Goal: Navigation & Orientation: Find specific page/section

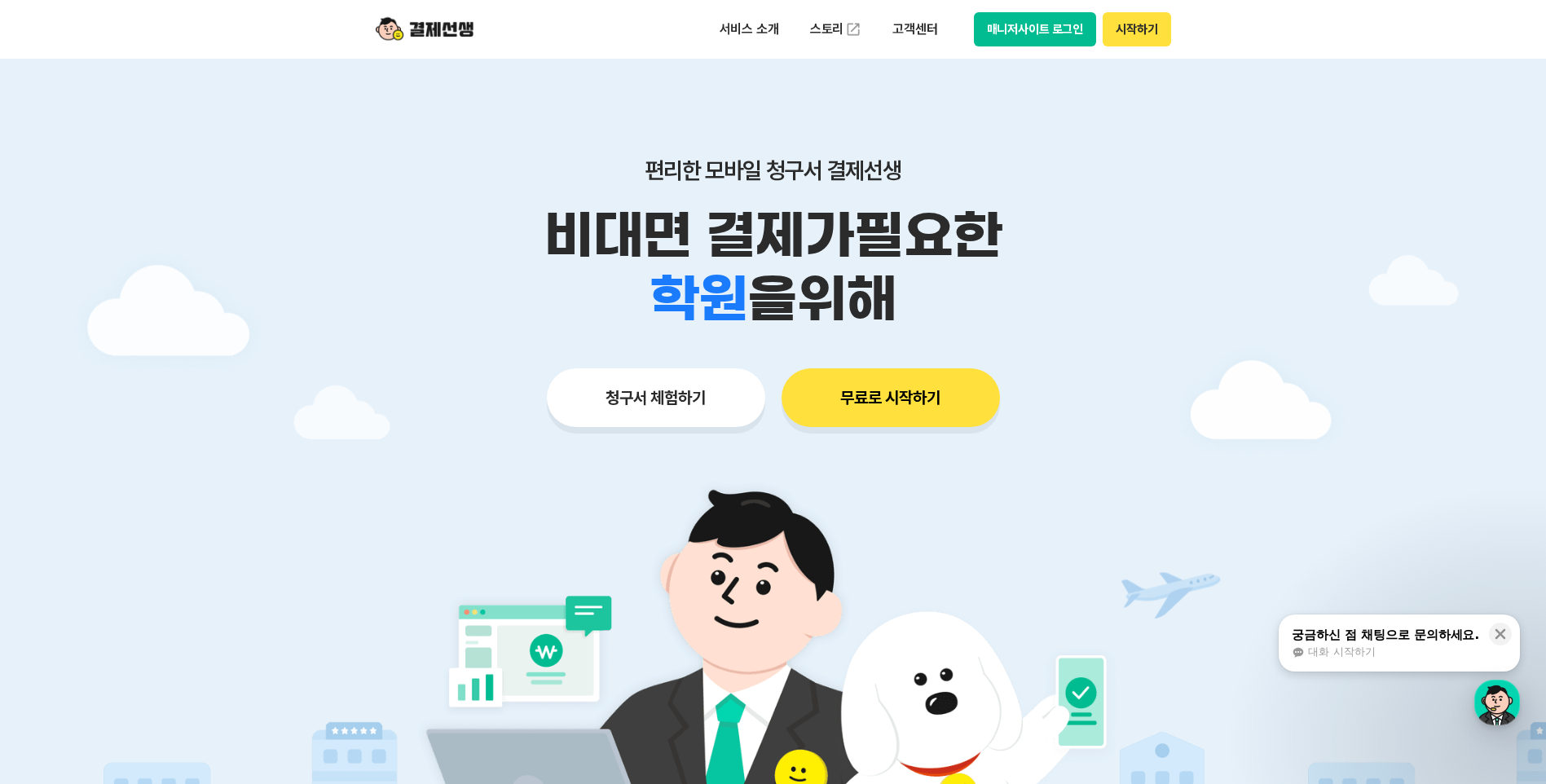
click at [1044, 31] on button "매니저사이트 로그인" at bounding box center [1034, 29] width 123 height 34
click at [1014, 28] on button "매니저사이트 로그인" at bounding box center [1034, 29] width 123 height 34
click at [1058, 24] on button "매니저사이트 로그인" at bounding box center [1034, 29] width 123 height 34
click at [1122, 32] on button "시작하기" at bounding box center [1136, 29] width 68 height 34
click at [1016, 33] on button "매니저사이트 로그인" at bounding box center [1034, 29] width 123 height 34
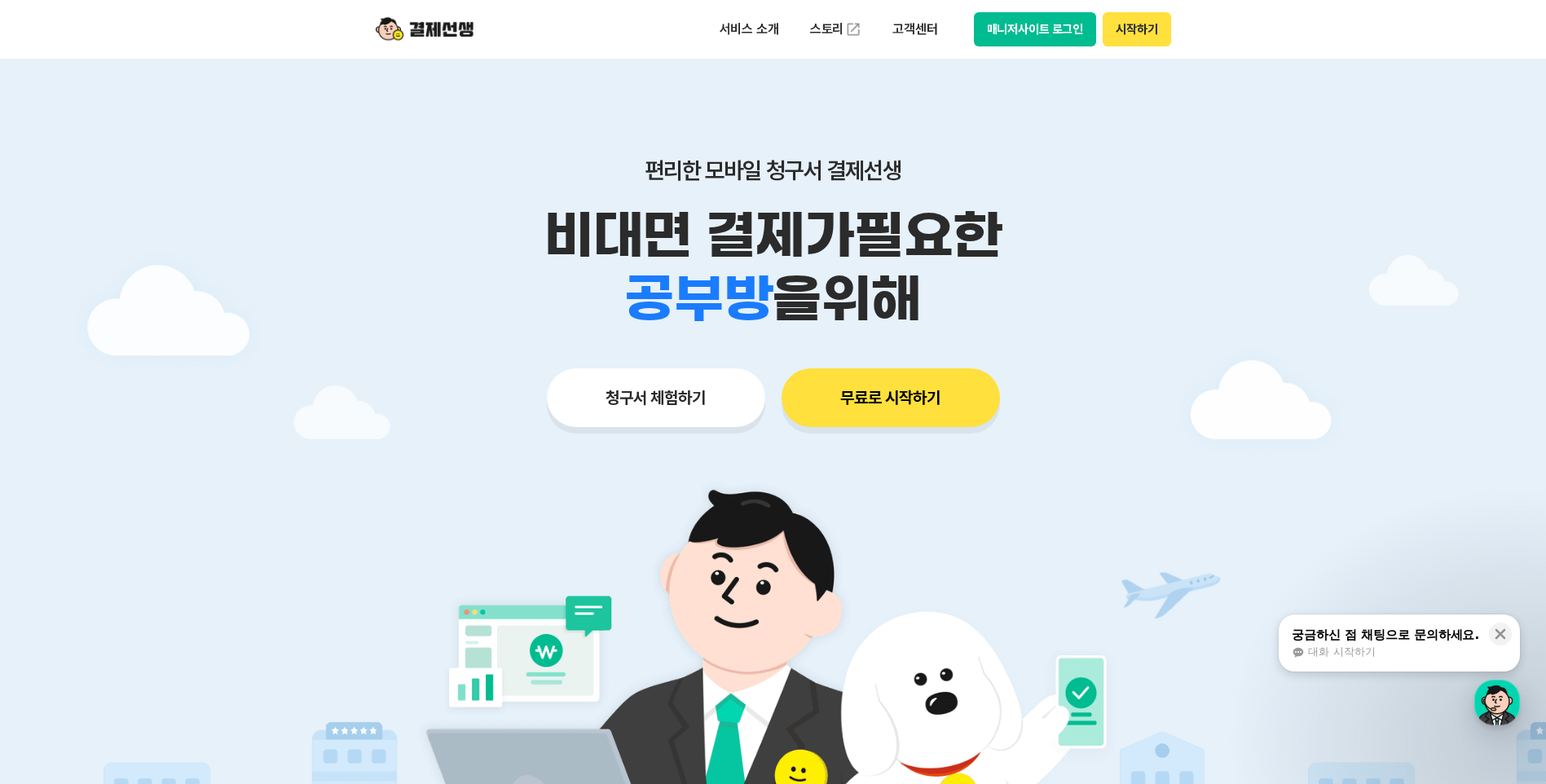
click at [990, 25] on button "매니저사이트 로그인" at bounding box center [1034, 29] width 123 height 34
click at [427, 22] on img at bounding box center [424, 29] width 98 height 31
click at [633, 407] on button "청구서 체험하기" at bounding box center [655, 397] width 218 height 59
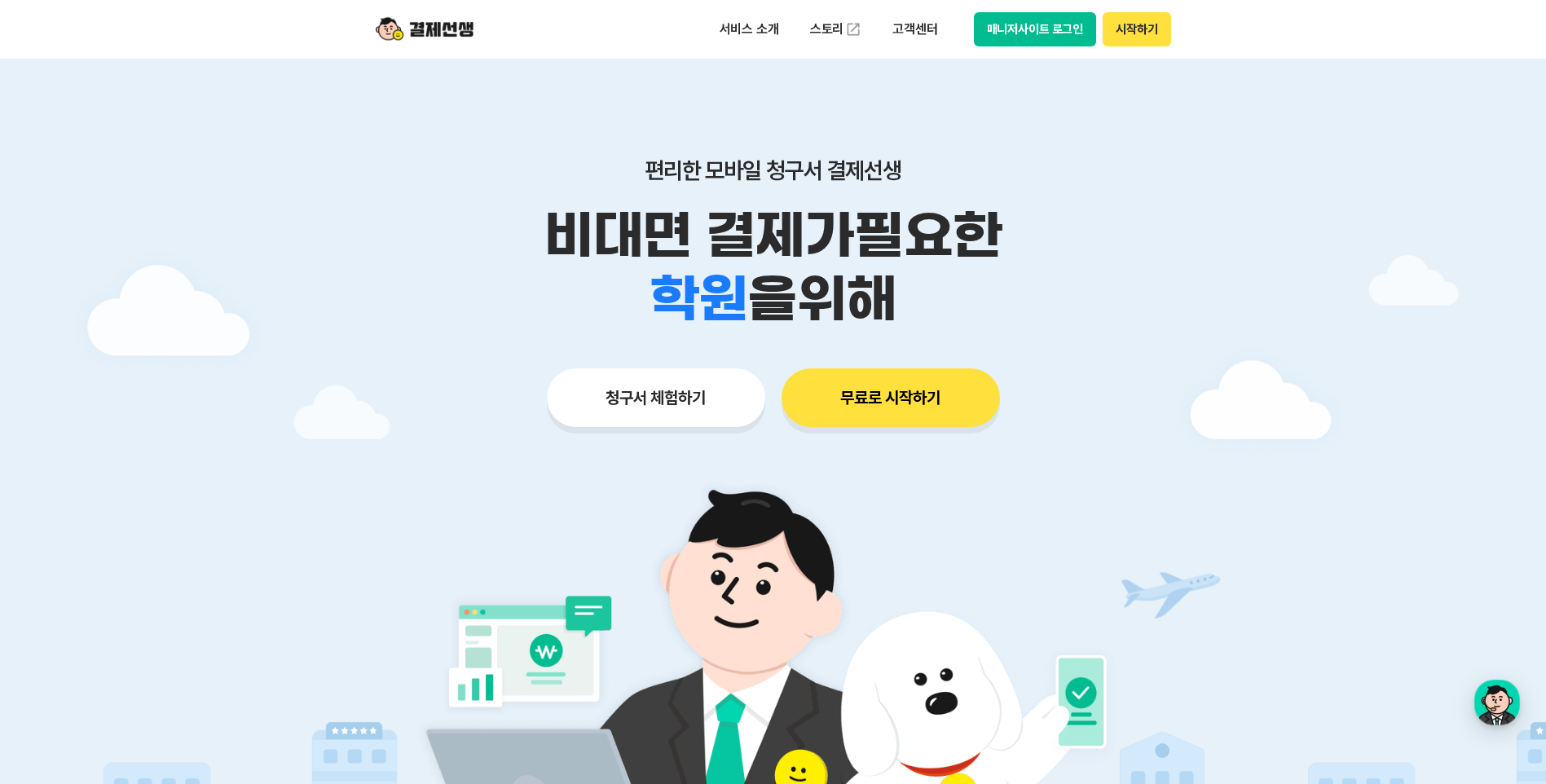
click at [1131, 17] on button "시작하기" at bounding box center [1136, 29] width 68 height 34
click at [1041, 12] on div "서비스 소개 스토리 고객센터 매니저사이트 로그인 시작하기" at bounding box center [773, 29] width 834 height 59
click at [1043, 23] on button "매니저사이트 로그인" at bounding box center [1034, 29] width 123 height 34
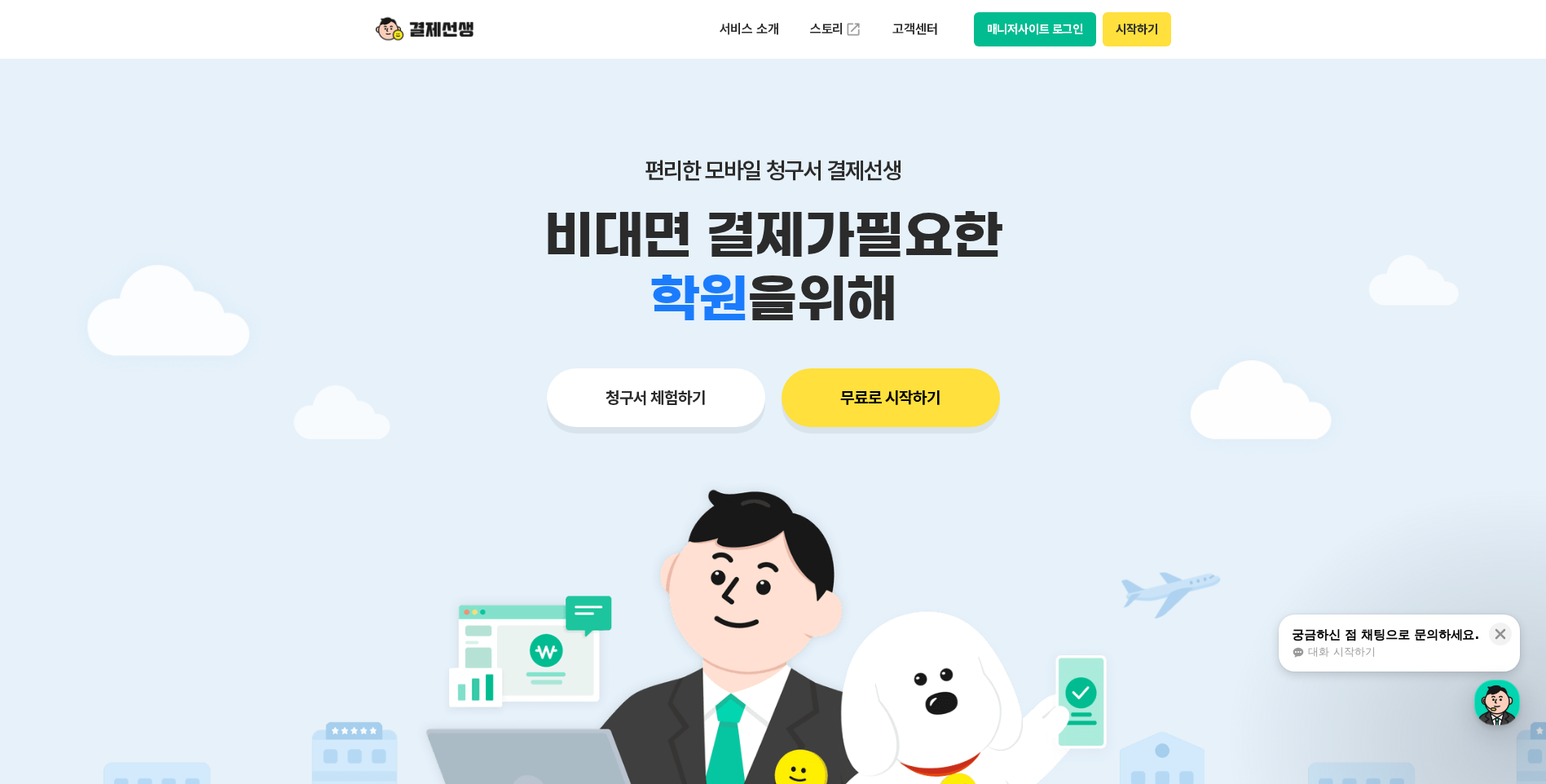
click at [1051, 28] on button "매니저사이트 로그인" at bounding box center [1034, 29] width 123 height 34
click at [1035, 31] on button "매니저사이트 로그인" at bounding box center [1034, 29] width 123 height 34
click at [1498, 634] on icon at bounding box center [1499, 633] width 16 height 16
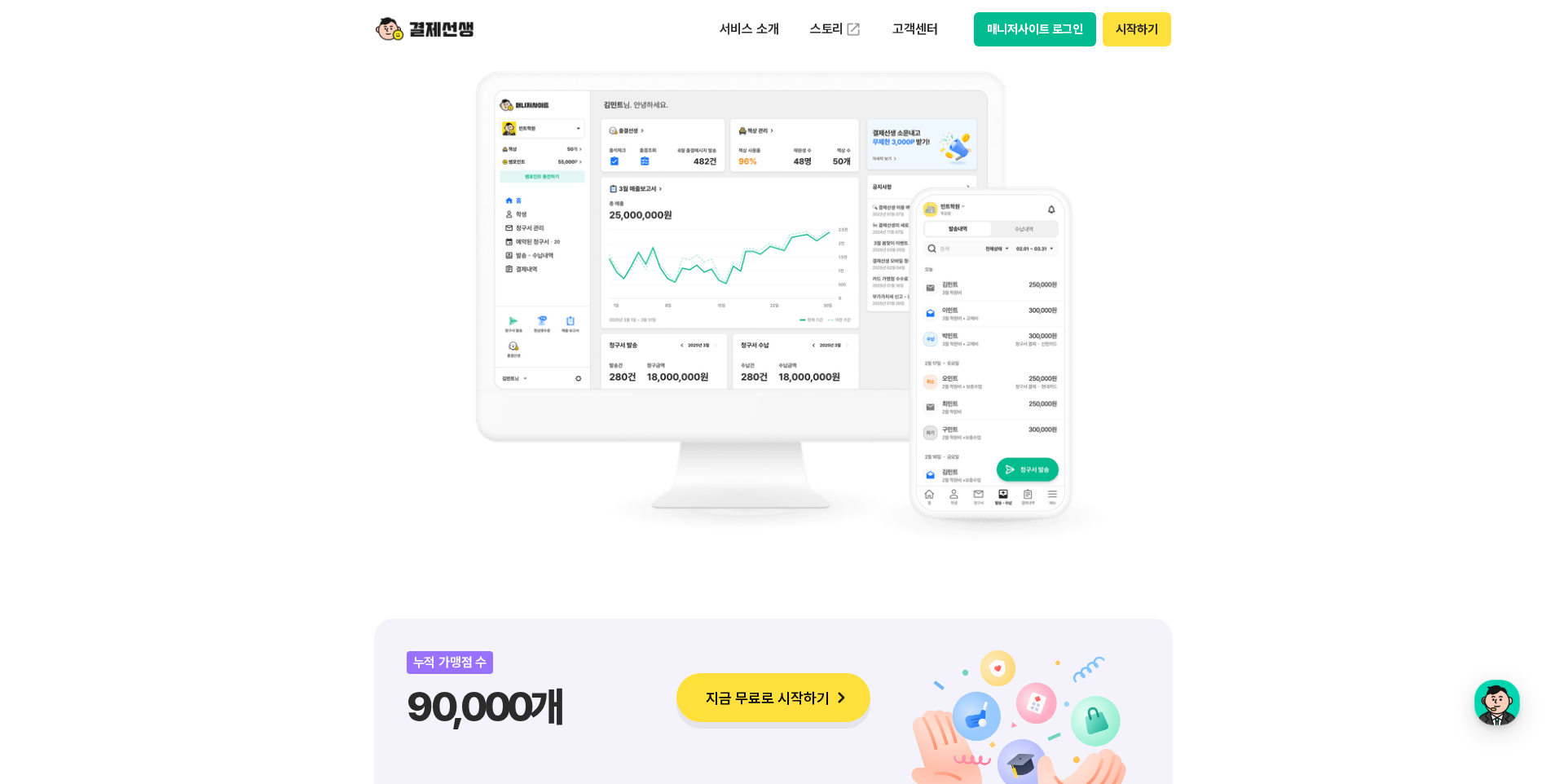
scroll to position [1330, 0]
click at [1028, 25] on button "매니저사이트 로그인" at bounding box center [1034, 29] width 123 height 34
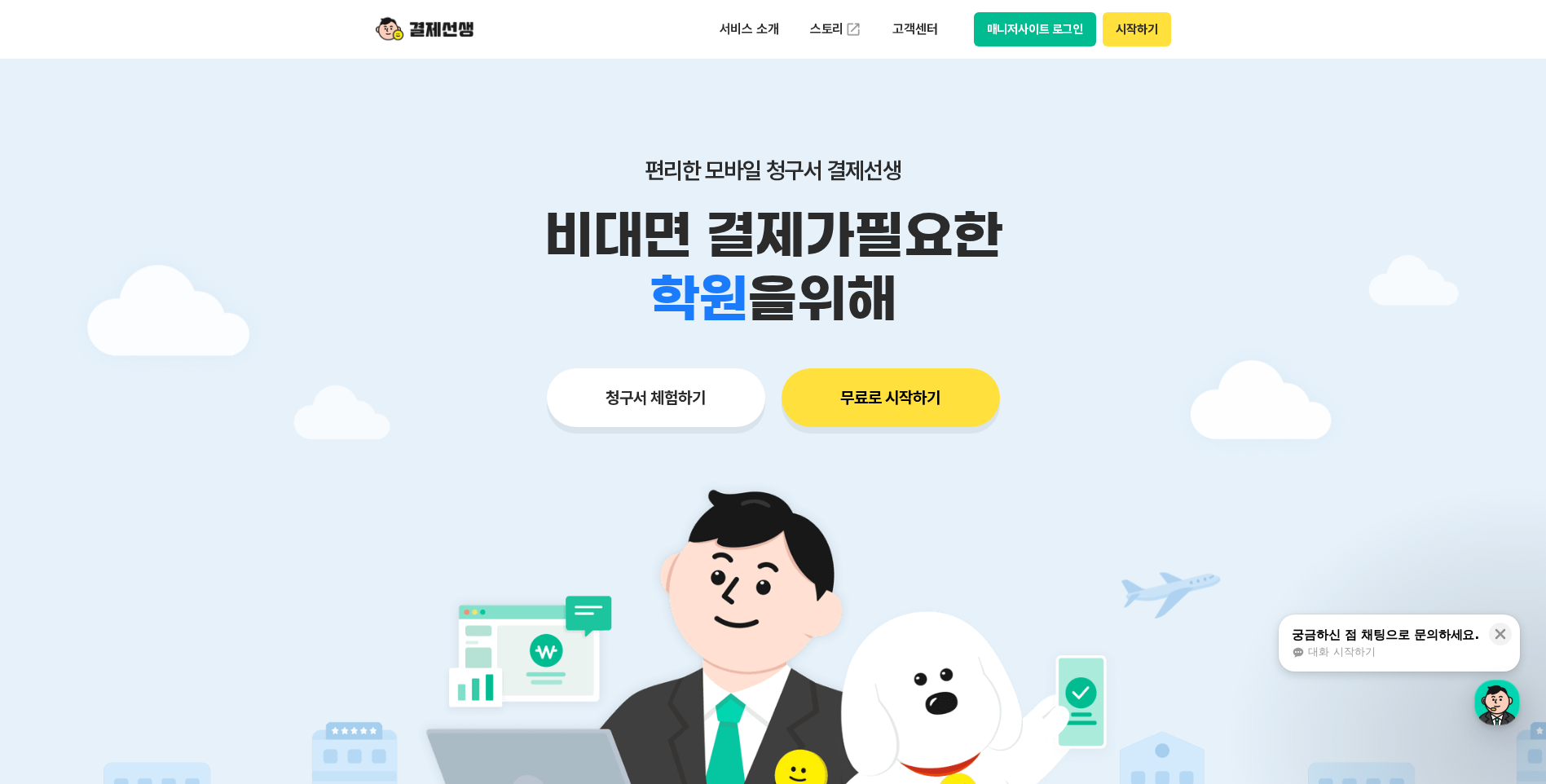
click at [1048, 23] on button "매니저사이트 로그인" at bounding box center [1034, 29] width 123 height 34
click at [1013, 28] on button "매니저사이트 로그인" at bounding box center [1034, 29] width 123 height 34
click at [1128, 35] on button "시작하기" at bounding box center [1136, 29] width 68 height 34
click at [1432, 656] on div "대화 시작하기" at bounding box center [1385, 652] width 188 height 14
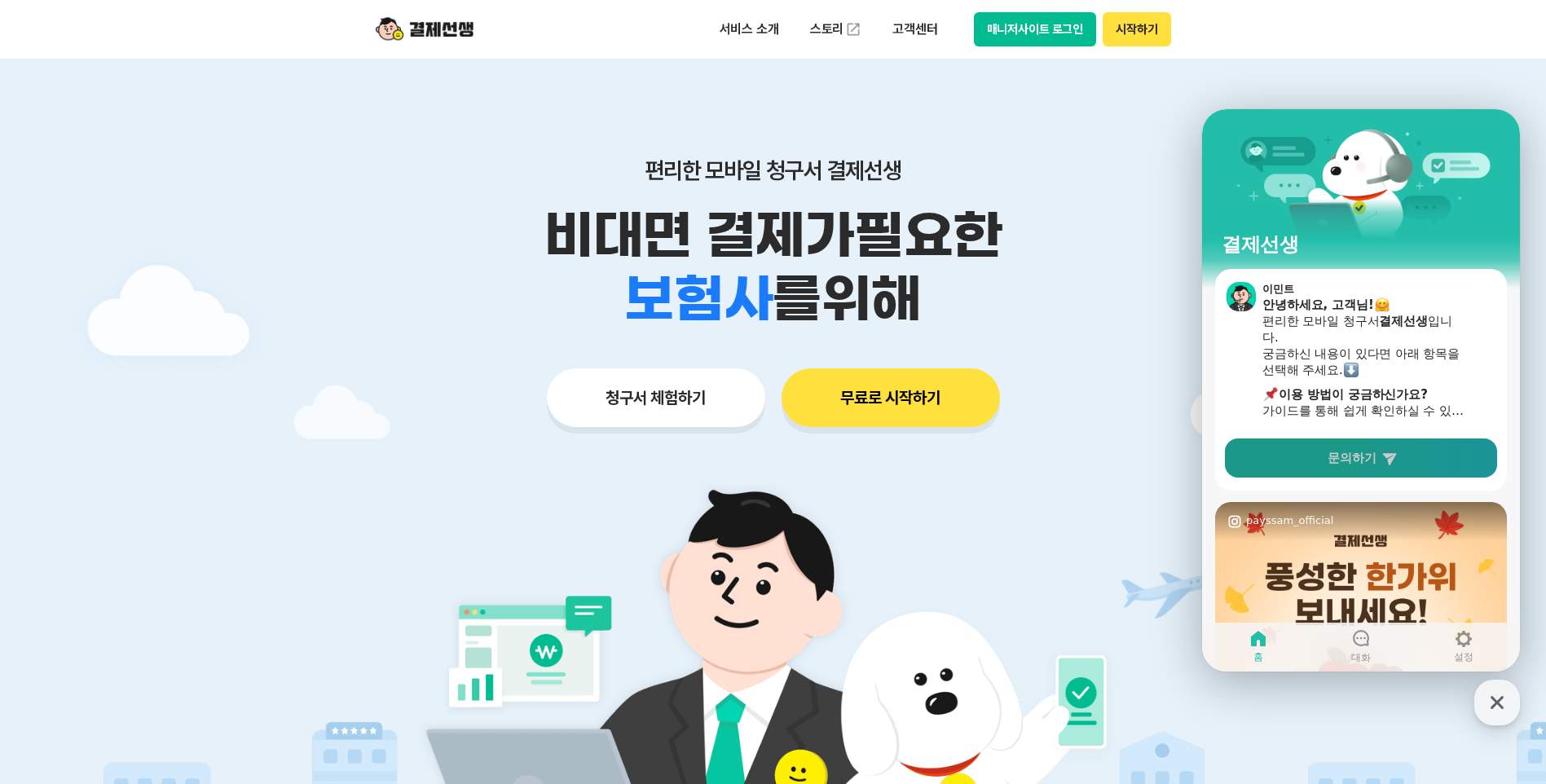
click at [1374, 455] on span "문의하기" at bounding box center [1352, 457] width 49 height 16
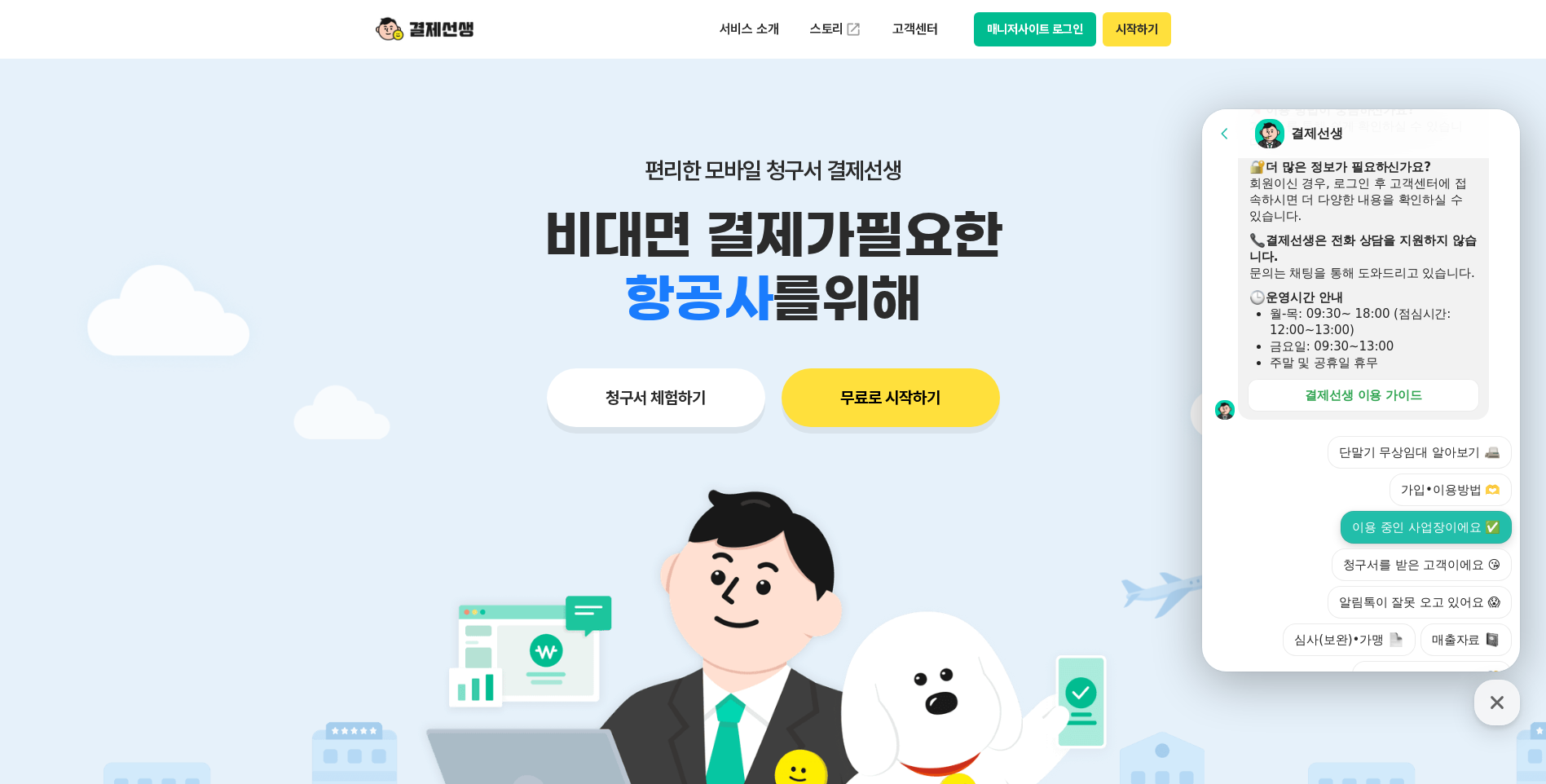
scroll to position [479, 0]
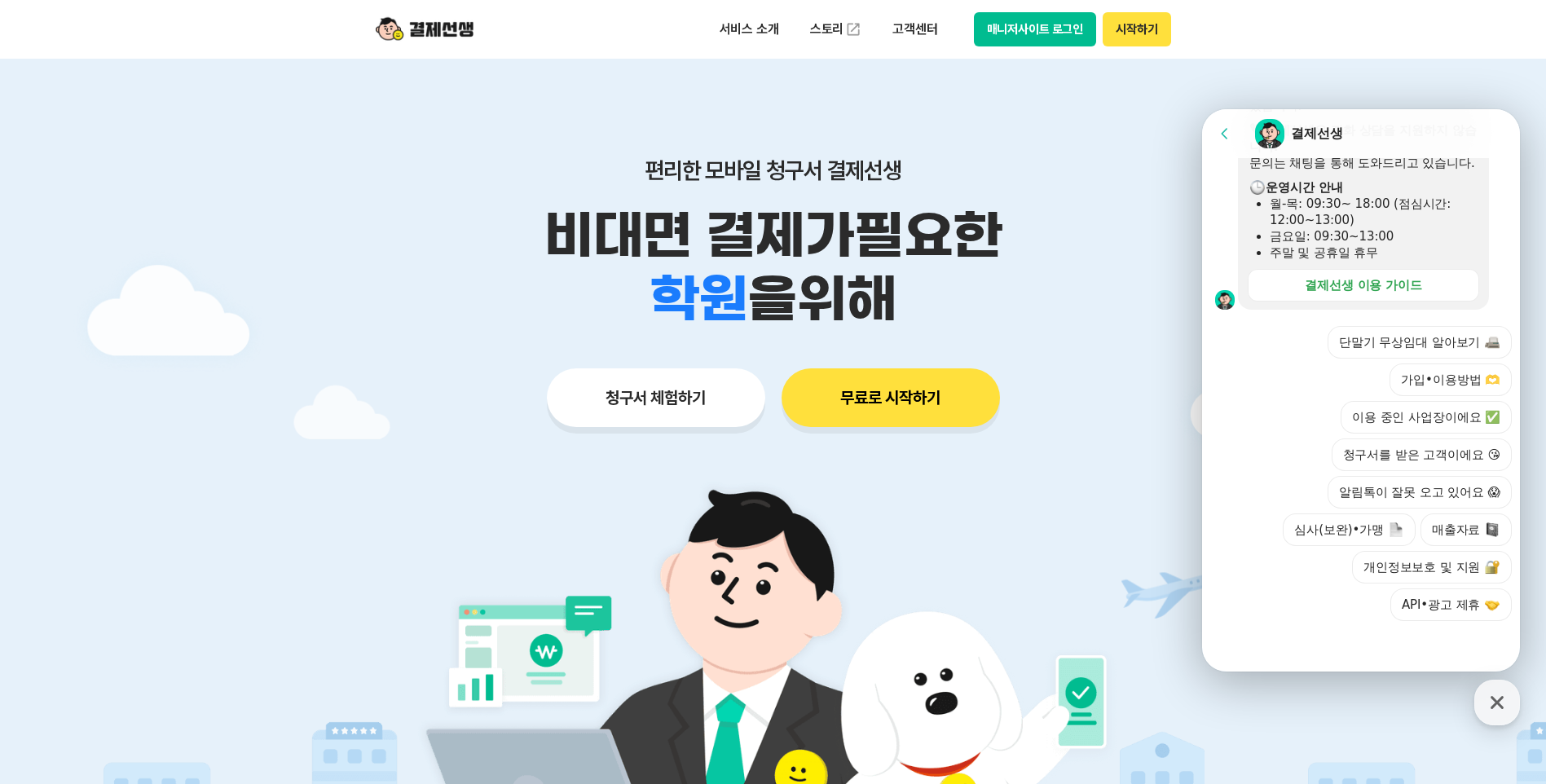
click at [1329, 641] on div at bounding box center [1363, 643] width 322 height 44
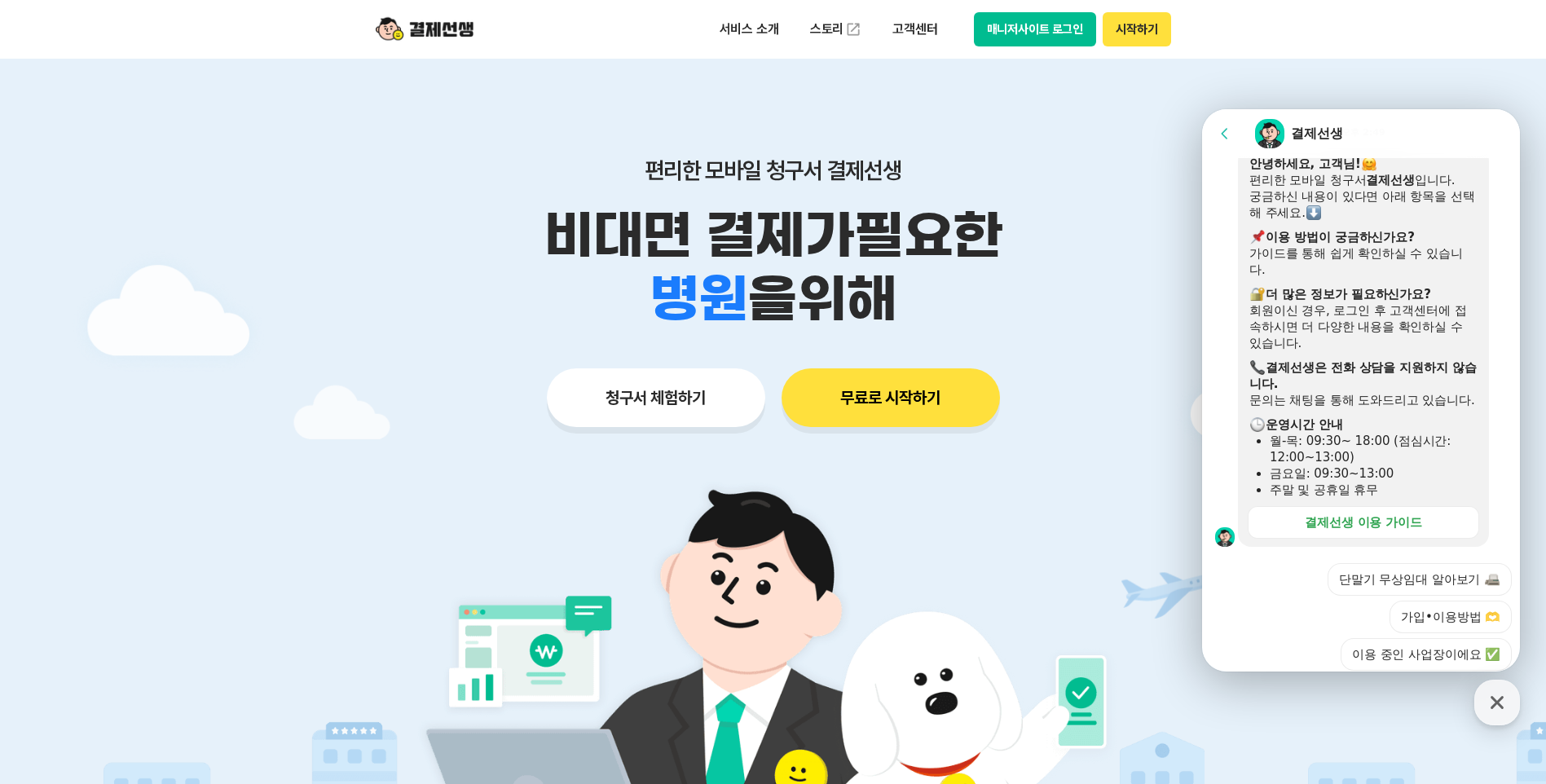
scroll to position [190, 0]
